Goal: Information Seeking & Learning: Find specific page/section

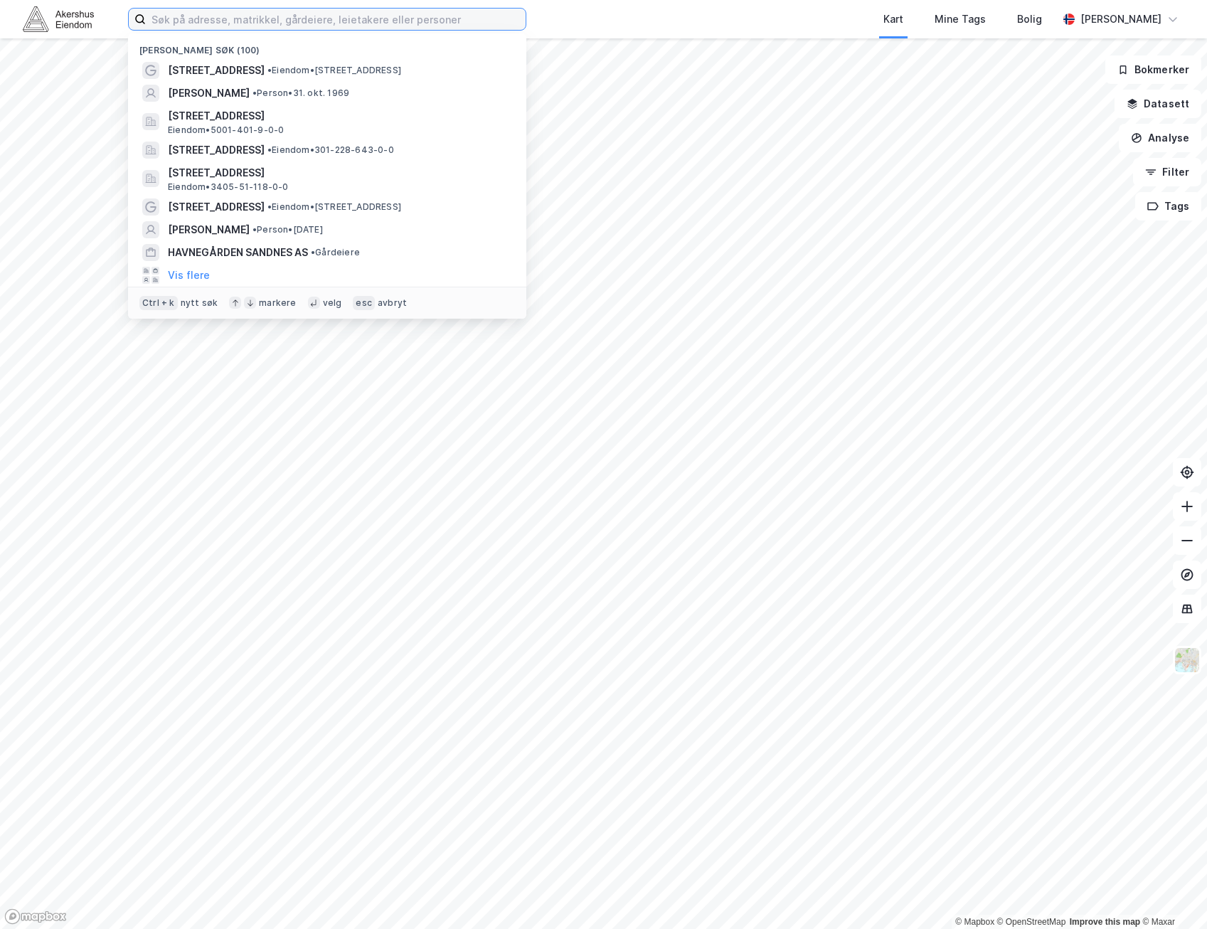
click at [261, 26] on input at bounding box center [336, 19] width 380 height 21
paste input "[STREET_ADDRESS]"
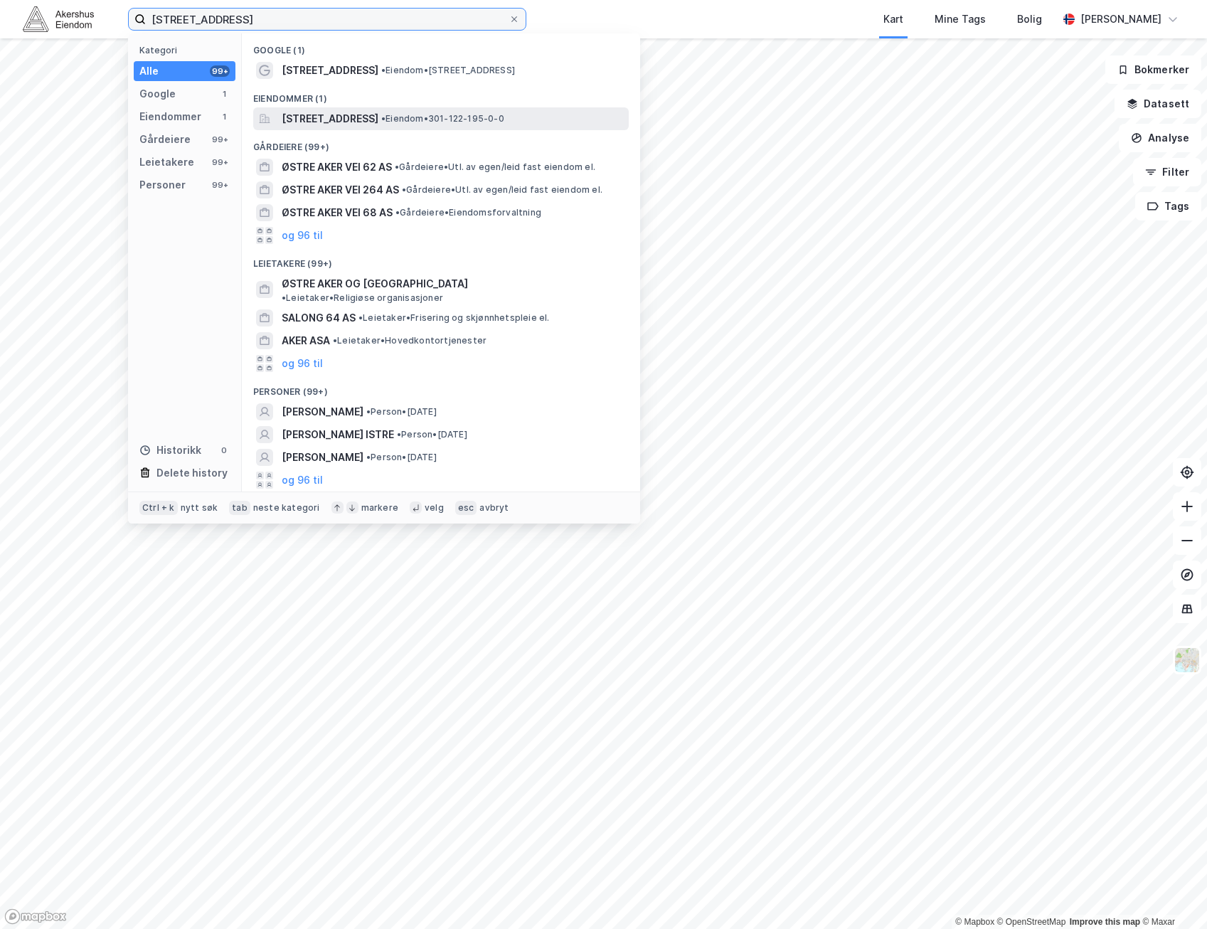
type input "[STREET_ADDRESS]"
click at [366, 127] on span "[STREET_ADDRESS]" at bounding box center [330, 118] width 97 height 17
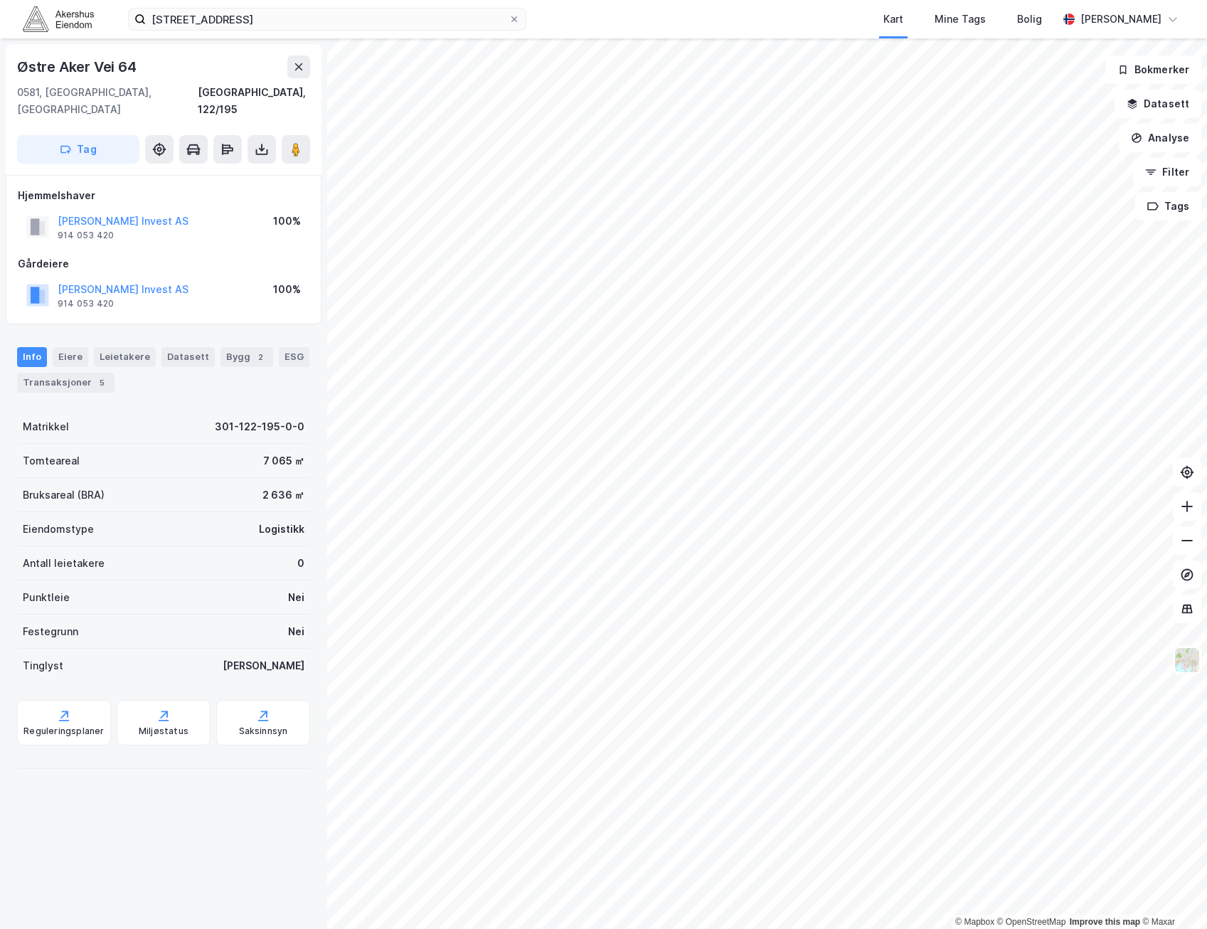
click at [221, 258] on div "Gårdeiere [PERSON_NAME] AS 914 053 420 100%" at bounding box center [164, 283] width 292 height 57
click at [292, 486] on div "2 636 ㎡" at bounding box center [283, 494] width 42 height 17
